Goal: Download file/media

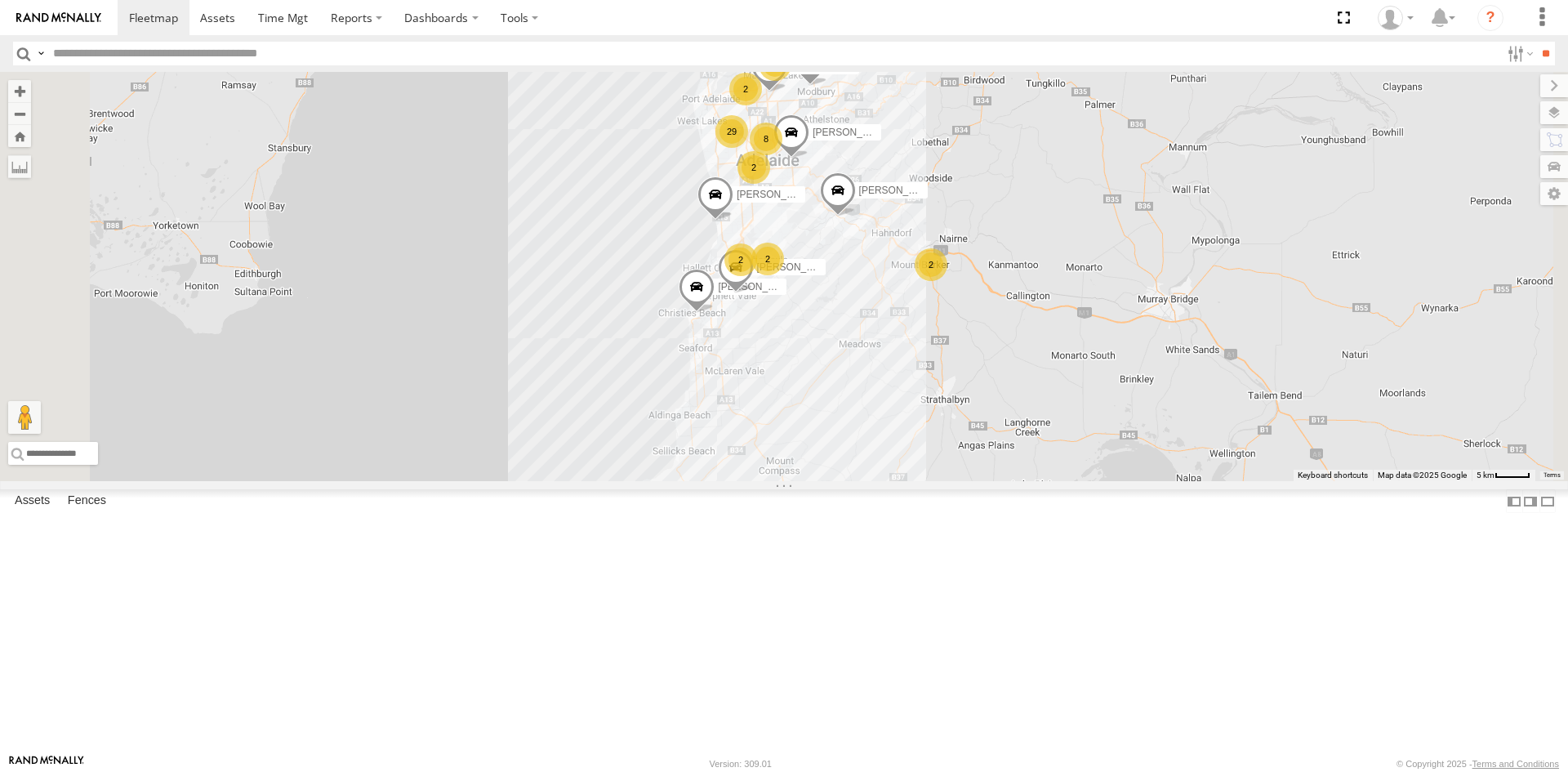
click at [0, 0] on div "S348CAH - [PERSON_NAME]" at bounding box center [0, 0] width 0 height 0
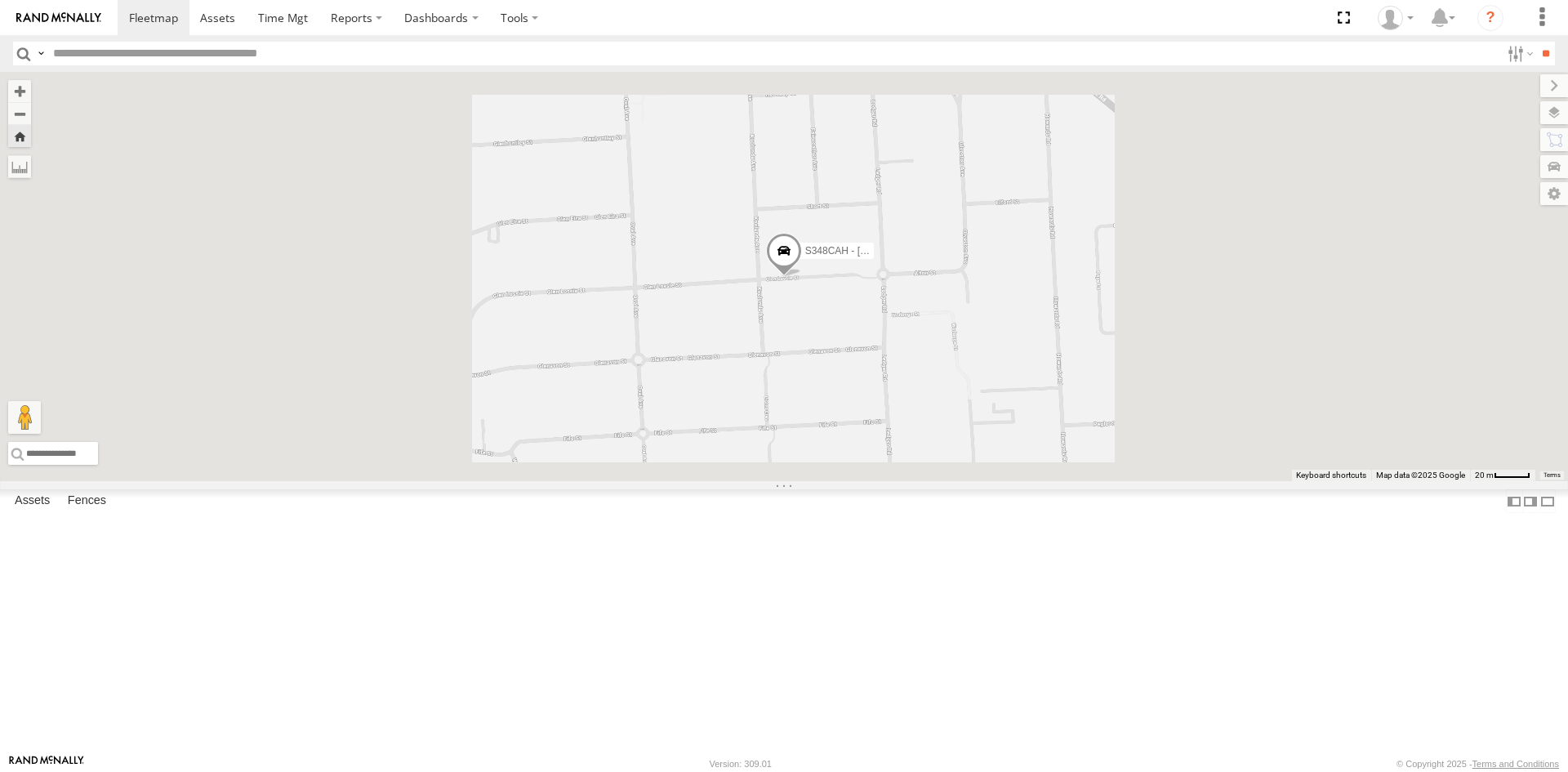
click at [802, 277] on span at bounding box center [784, 255] width 36 height 44
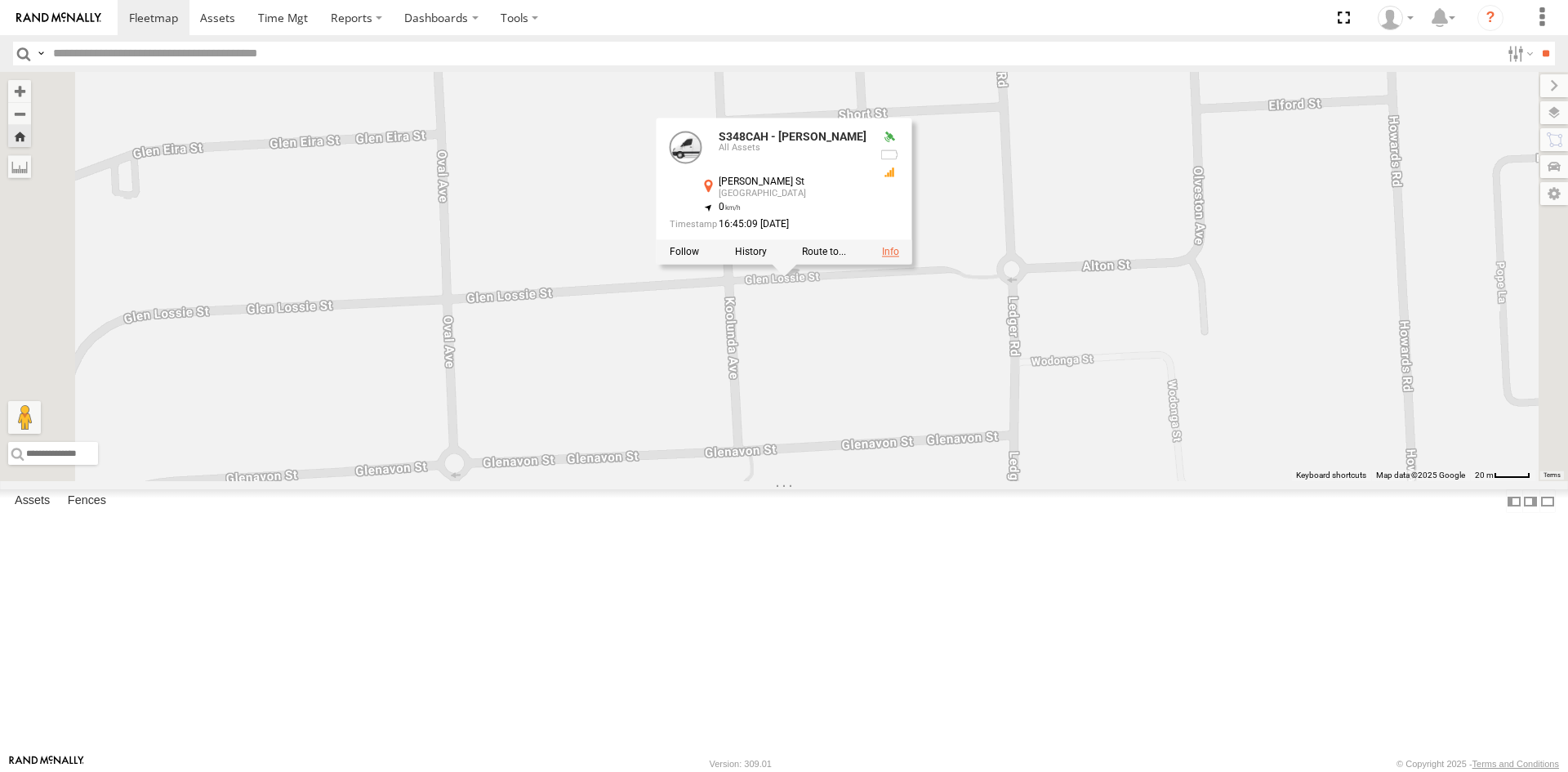
click at [899, 257] on link at bounding box center [890, 251] width 17 height 11
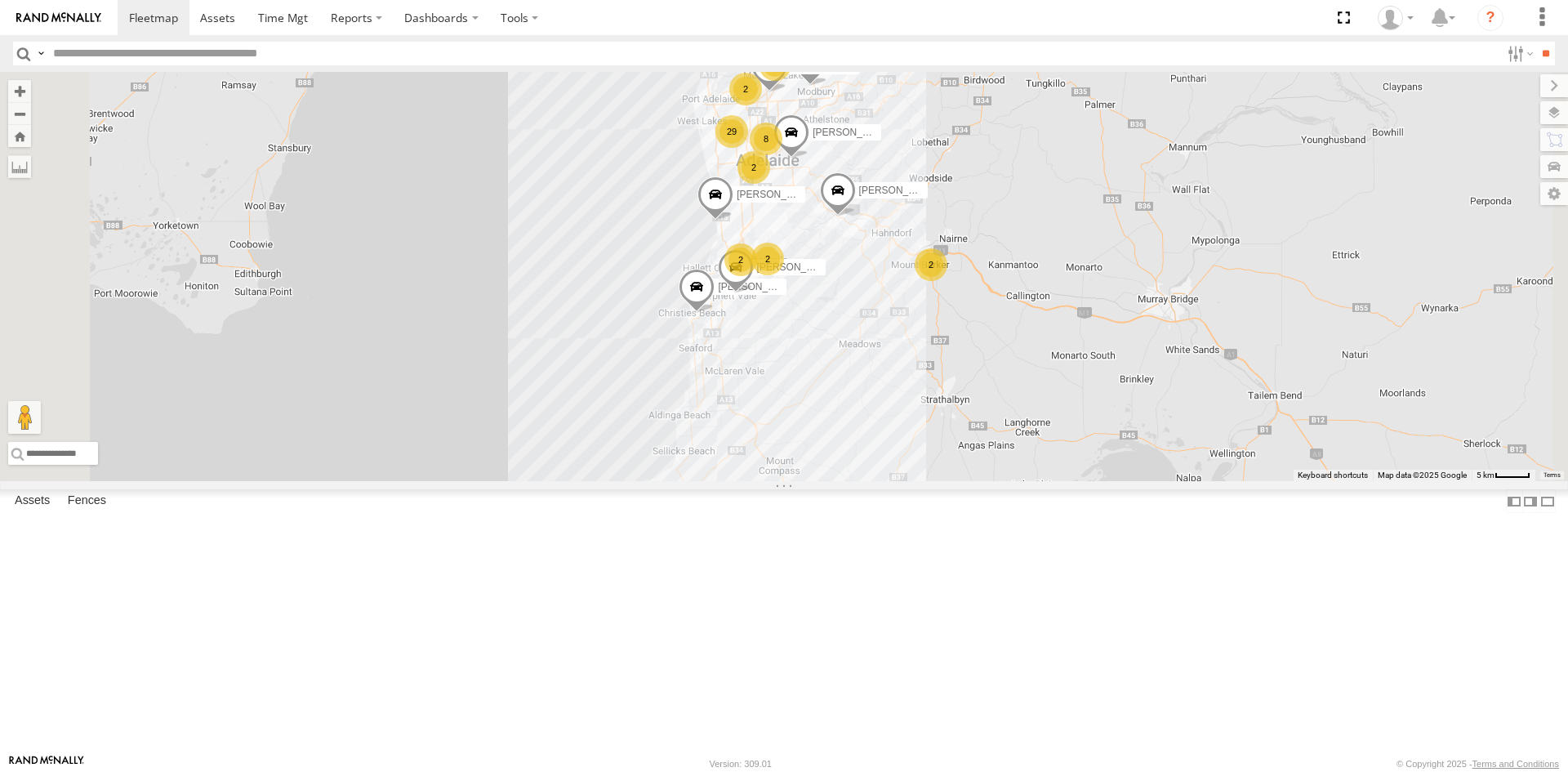
click at [0, 0] on div "S678CGD - Fridge It Sprinter All Assets Depot Fridge it Logistics -34.86174 138…" at bounding box center [0, 0] width 0 height 0
click at [0, 0] on div "S678CGD - Fridge It Sprinter" at bounding box center [0, 0] width 0 height 0
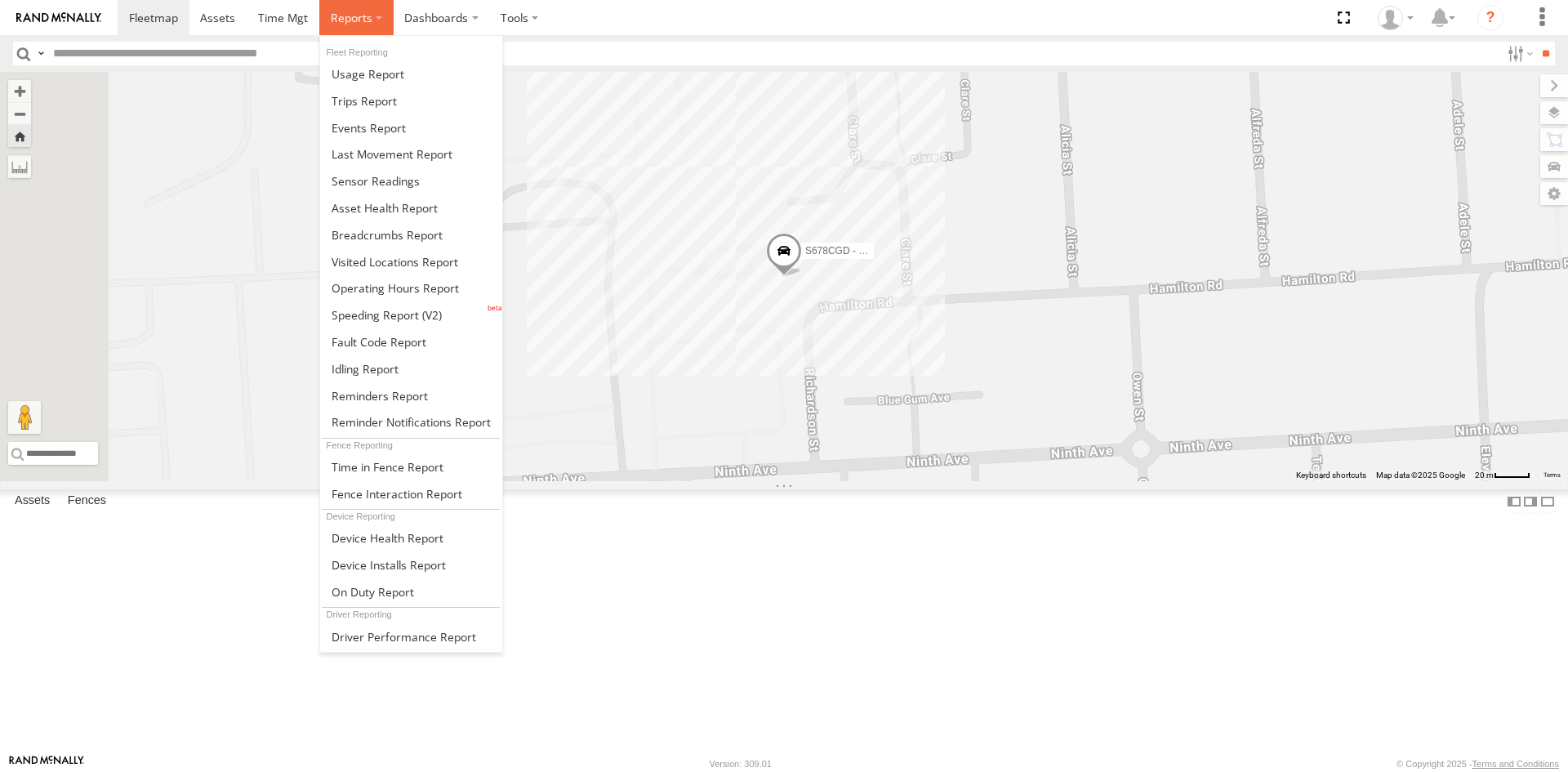
click at [373, 13] on label at bounding box center [356, 17] width 74 height 35
click at [398, 189] on span at bounding box center [375, 181] width 88 height 15
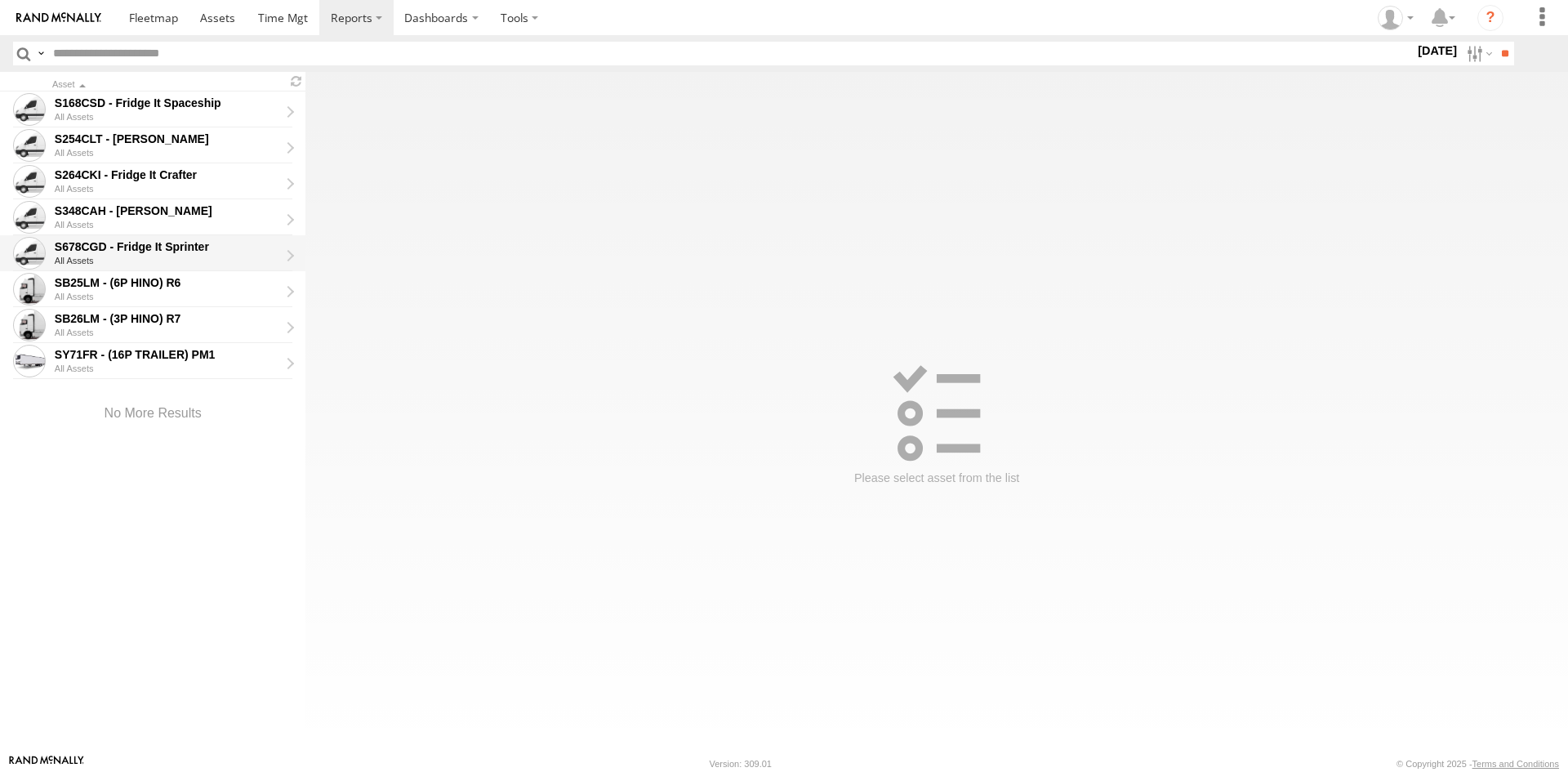
click at [146, 241] on div "S678CGD - Fridge It Sprinter" at bounding box center [167, 246] width 225 height 15
type input "**********"
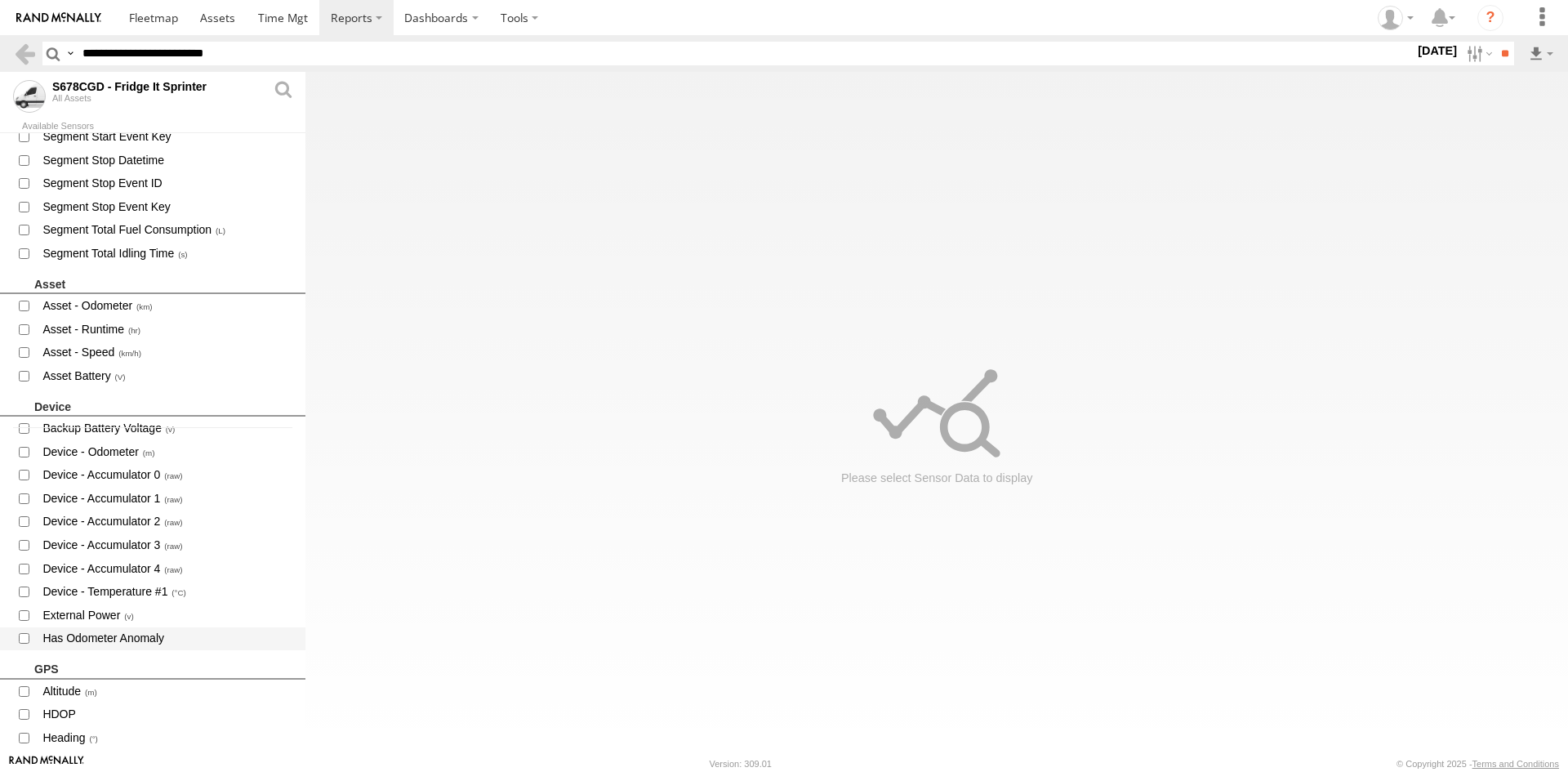
scroll to position [327, 0]
click at [124, 587] on span "Device - Temperature #1" at bounding box center [167, 591] width 252 height 21
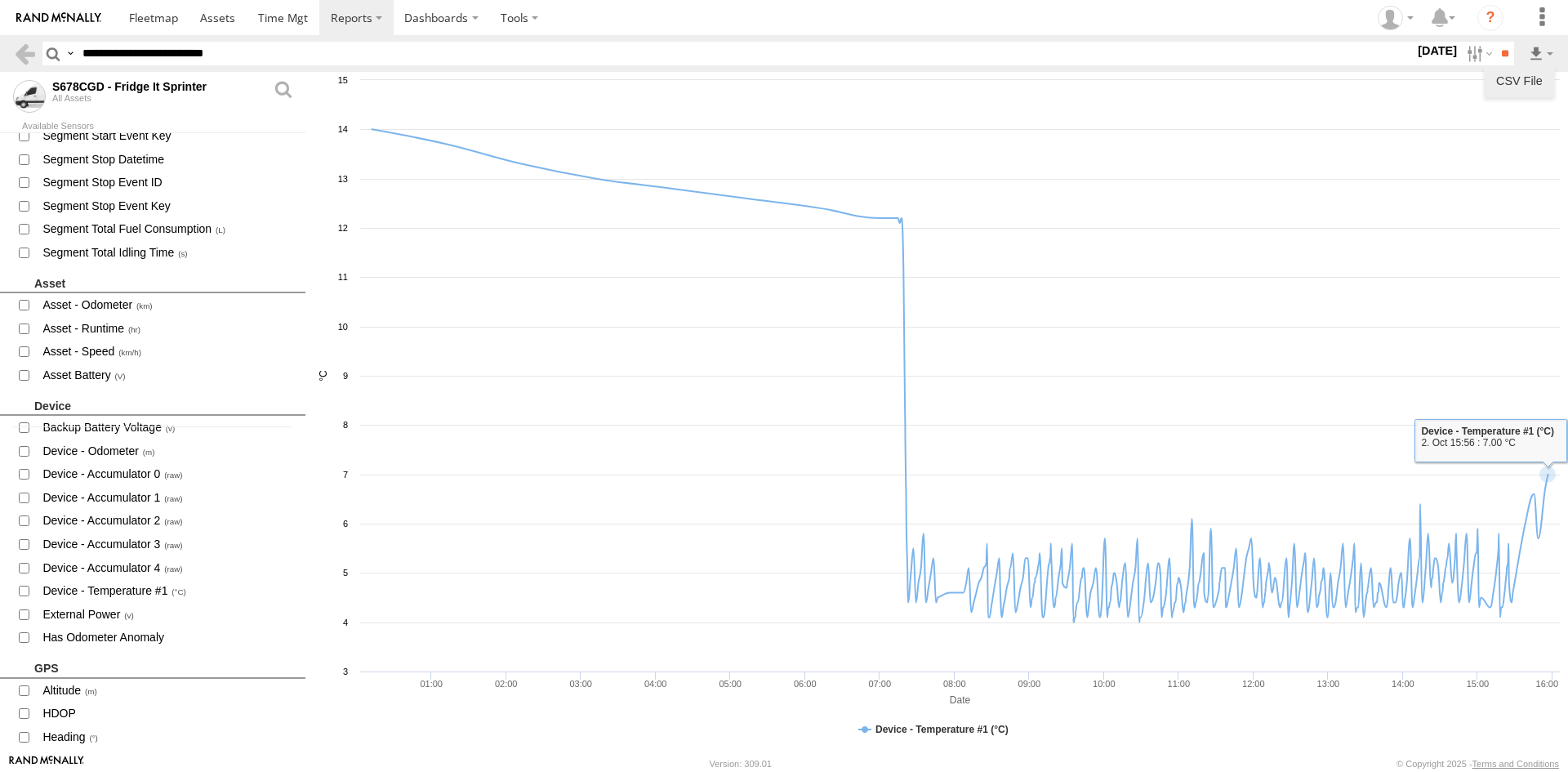
click at [1527, 79] on link "CSV File" at bounding box center [1519, 80] width 58 height 25
